Goal: Task Accomplishment & Management: Manage account settings

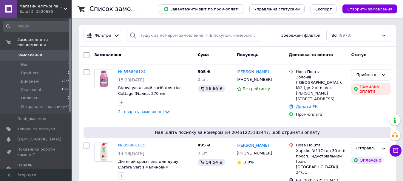
click at [0, 35] on link "Замовлення та повідомлення" at bounding box center [36, 42] width 73 height 15
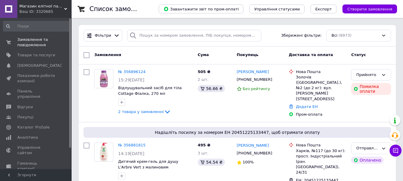
click at [0, 35] on link "Замовлення та повідомлення 0 0" at bounding box center [36, 42] width 73 height 15
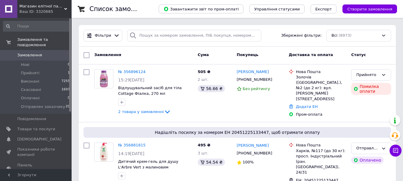
click at [0, 35] on link "Замовлення та повідомлення" at bounding box center [36, 42] width 73 height 15
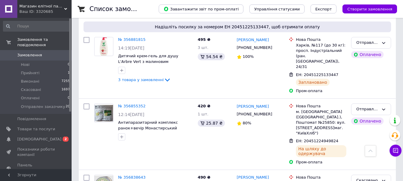
scroll to position [103, 0]
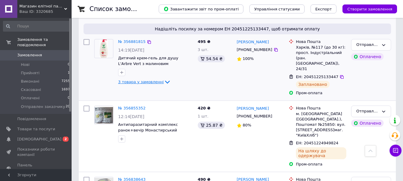
click at [153, 80] on span "3 товара у замовленні" at bounding box center [141, 82] width 46 height 4
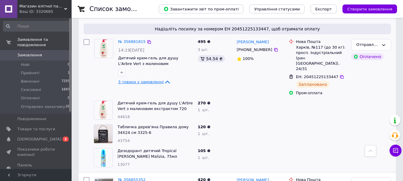
click at [153, 80] on span "3 товара у замовленні" at bounding box center [141, 82] width 46 height 4
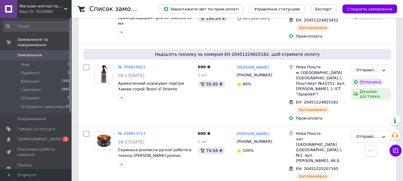
scroll to position [0, 0]
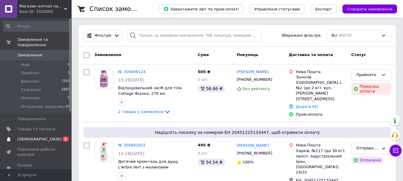
click at [55, 136] on span "[DEMOGRAPHIC_DATA]" at bounding box center [36, 138] width 38 height 5
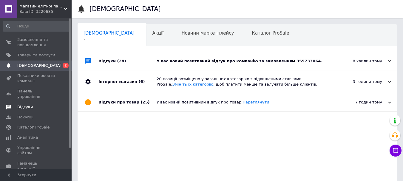
click at [39, 104] on span "Відгуки" at bounding box center [36, 106] width 38 height 5
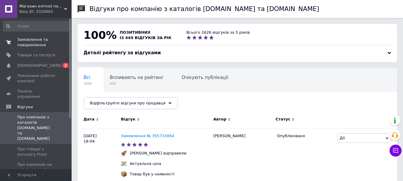
click at [44, 41] on span "Замовлення та повідомлення" at bounding box center [36, 42] width 38 height 11
